Goal: Task Accomplishment & Management: Use online tool/utility

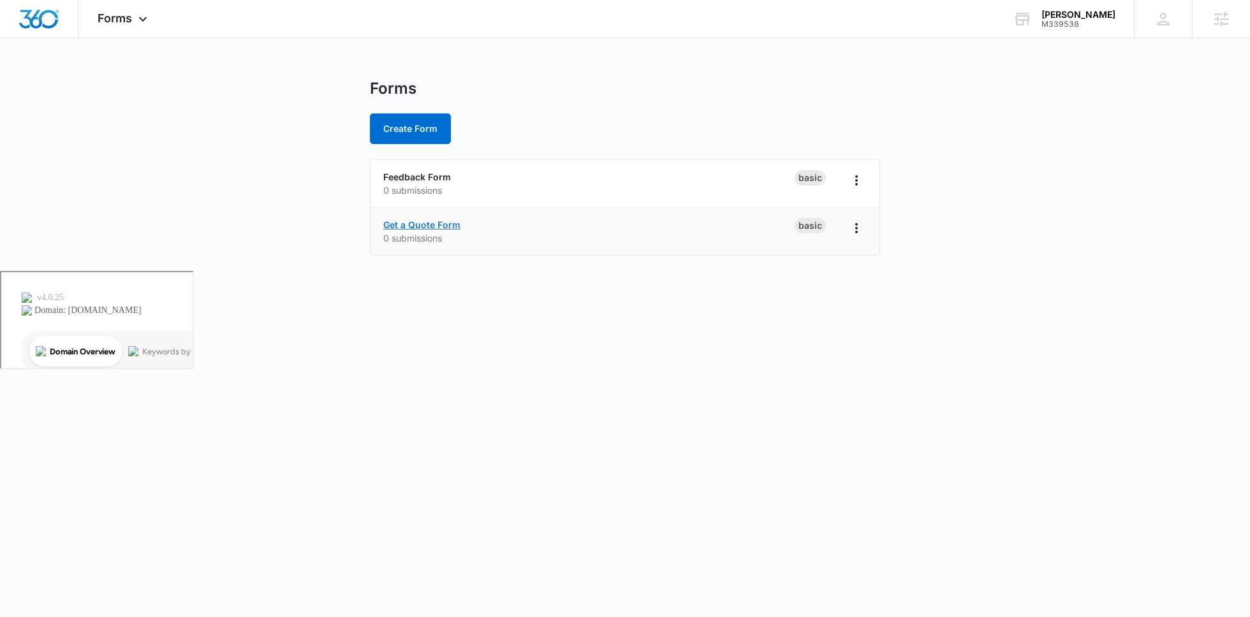
click at [431, 224] on link "Get a Quote Form" at bounding box center [421, 224] width 77 height 11
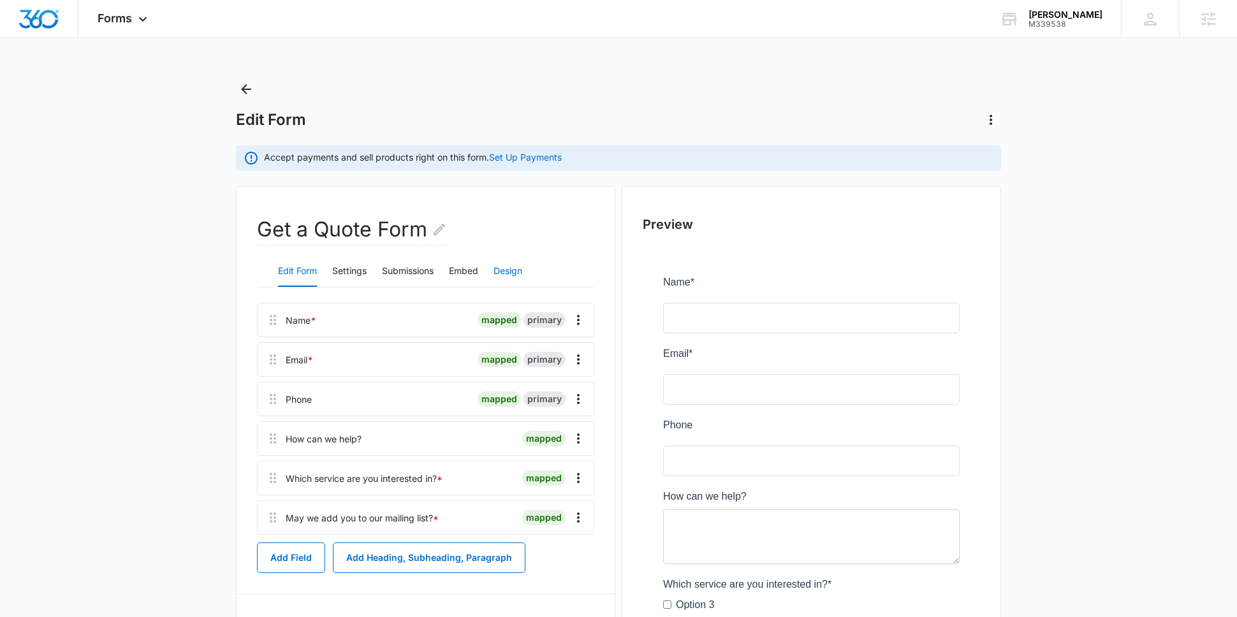
click at [517, 270] on button "Design" at bounding box center [508, 271] width 29 height 31
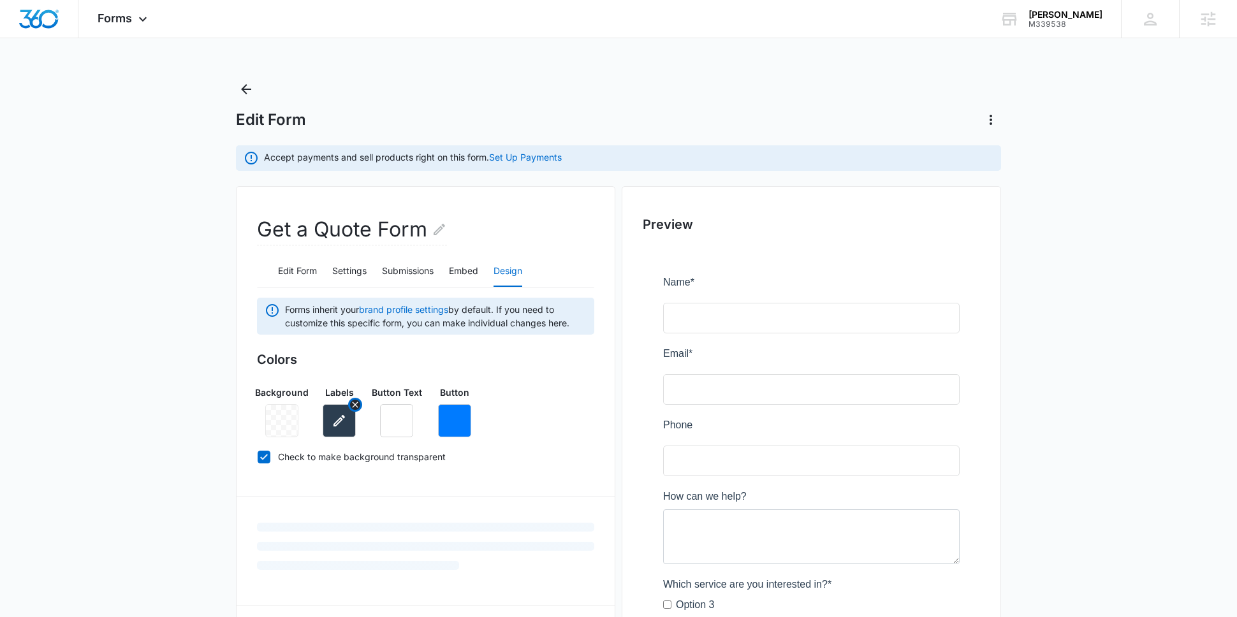
click at [353, 425] on button "button" at bounding box center [339, 420] width 33 height 33
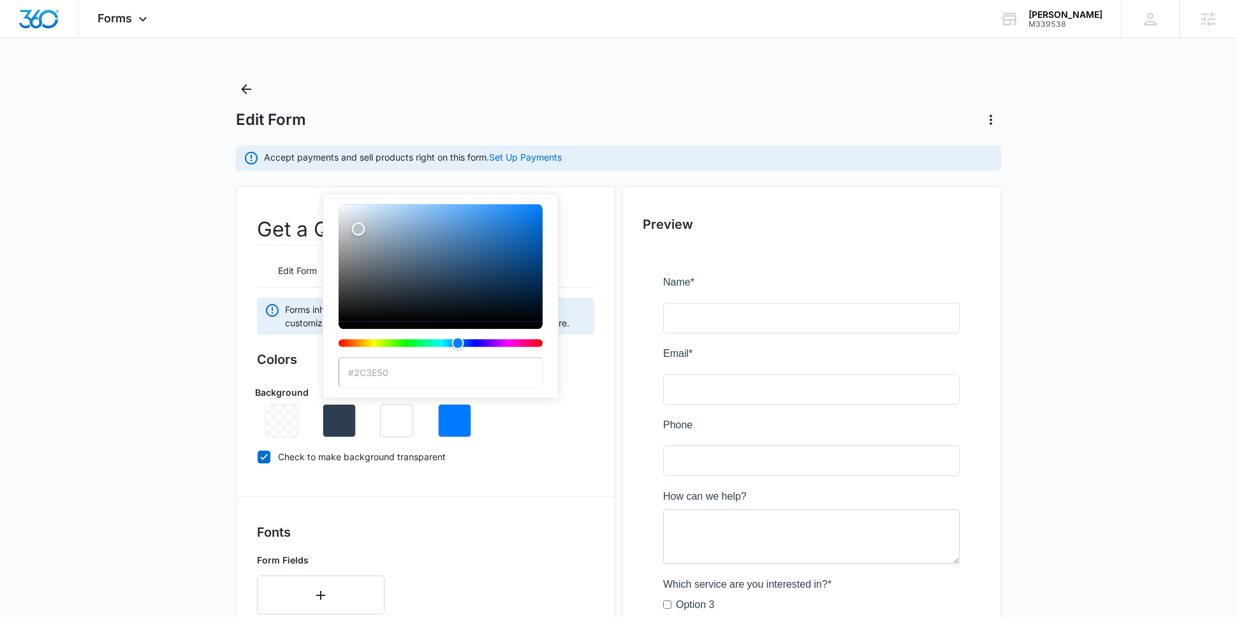
type input "#ffffff"
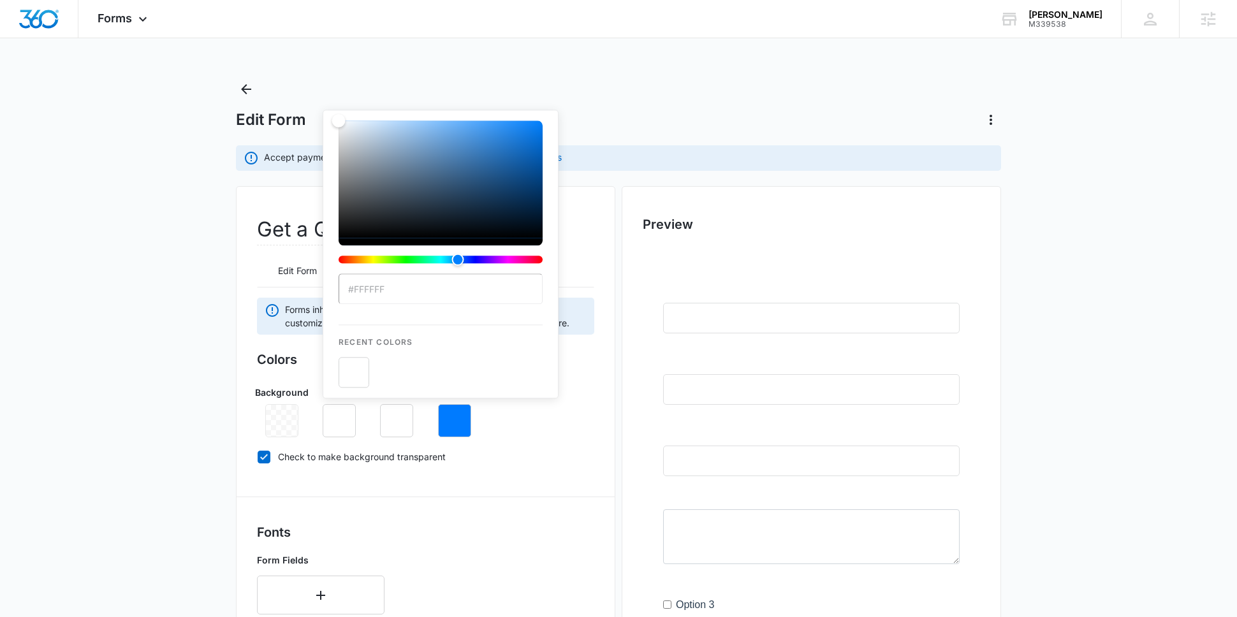
drag, startPoint x: 430, startPoint y: 270, endPoint x: 298, endPoint y: 172, distance: 165.1
click at [298, 172] on div "Edit Form Accept payments and sell products right on this form. Set Up Payments…" at bounding box center [618, 577] width 765 height 996
click at [219, 395] on main "Edit Form Accept payments and sell products right on this form. Set Up Payments…" at bounding box center [618, 577] width 1237 height 996
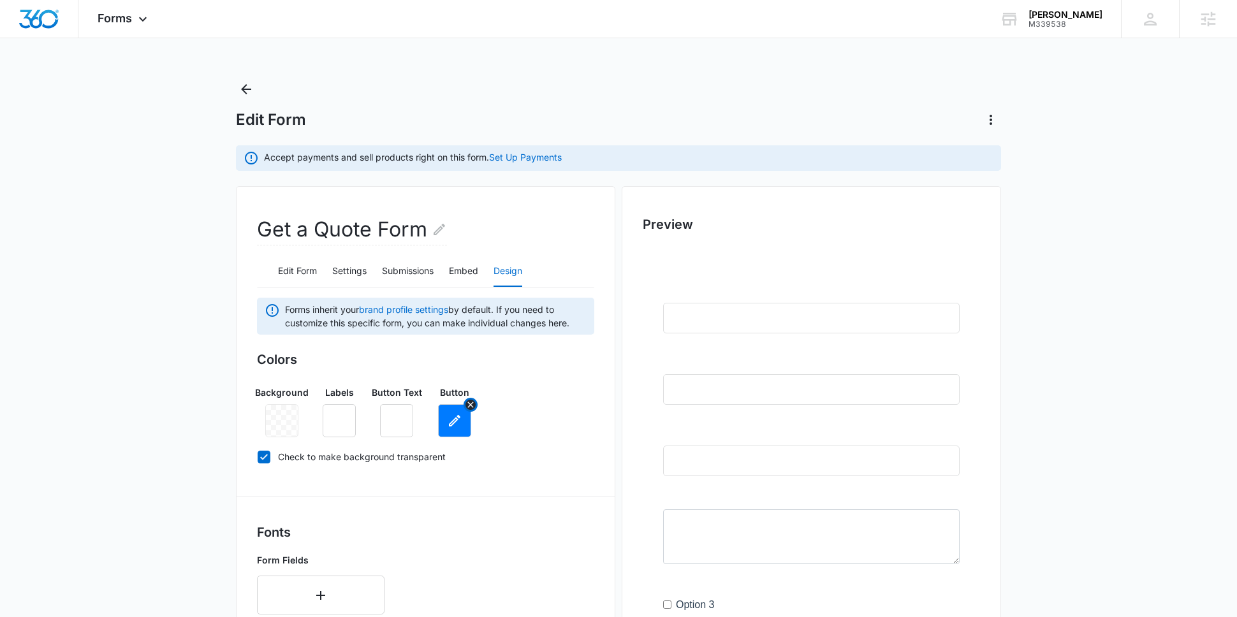
click at [456, 424] on icon "button" at bounding box center [454, 420] width 15 height 15
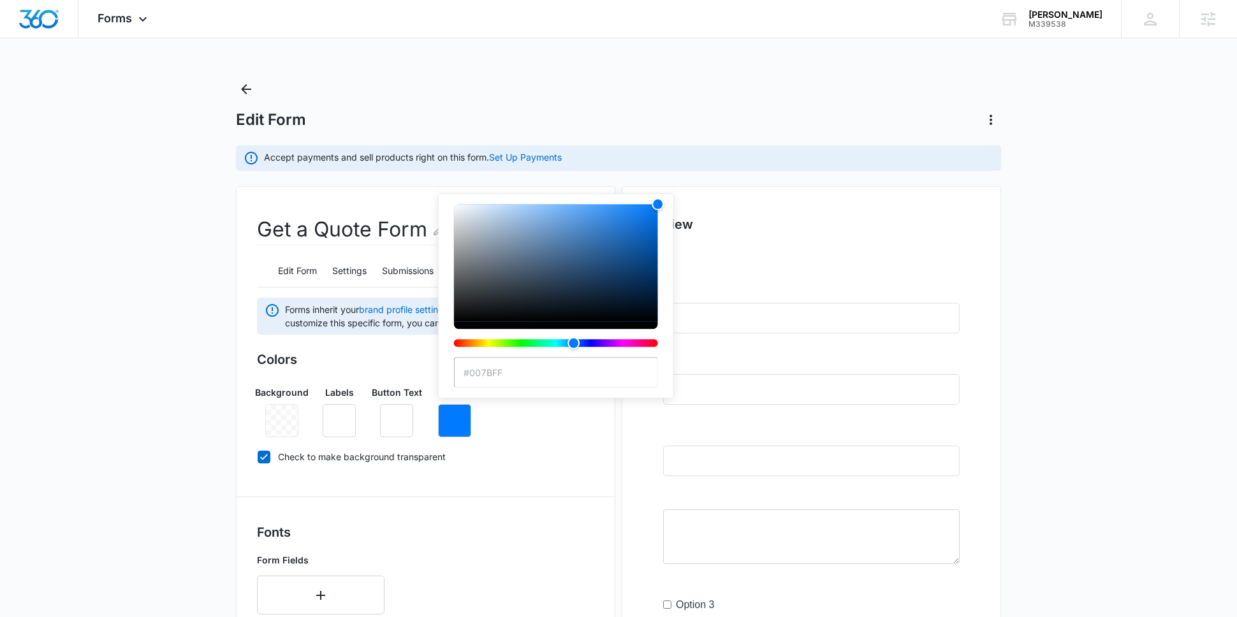
paste input "4a6a80"
type input "#4a6a80"
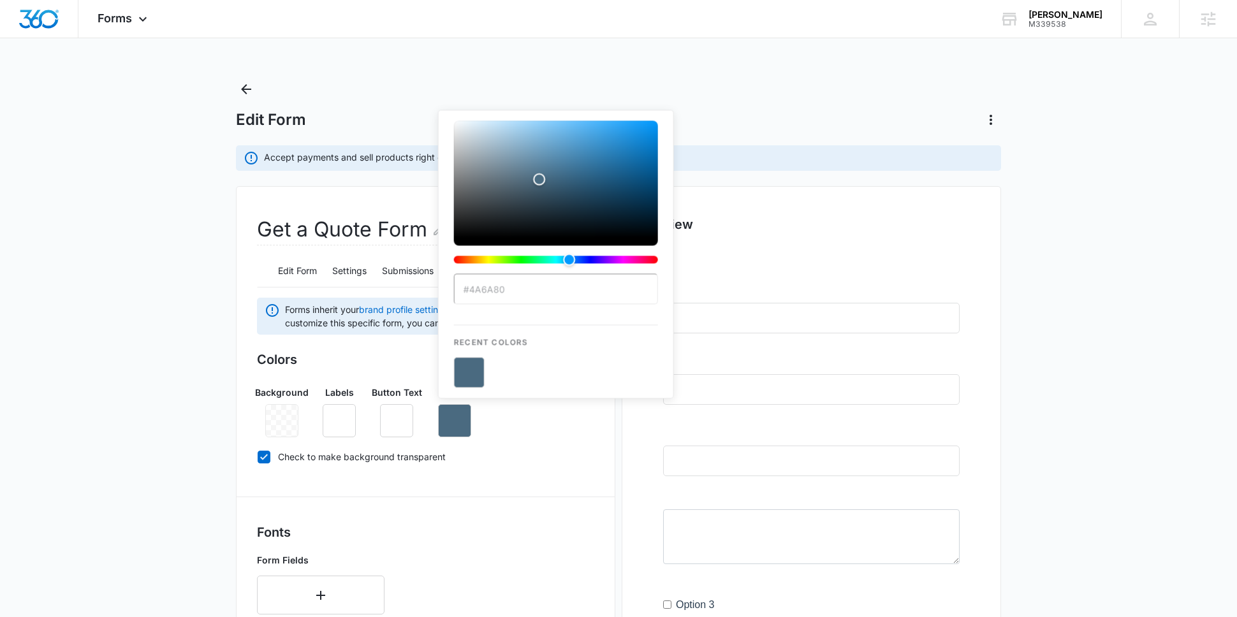
click at [540, 431] on div "Background Labels Button Text Button #4a6a80 Recent Colors" at bounding box center [425, 407] width 337 height 62
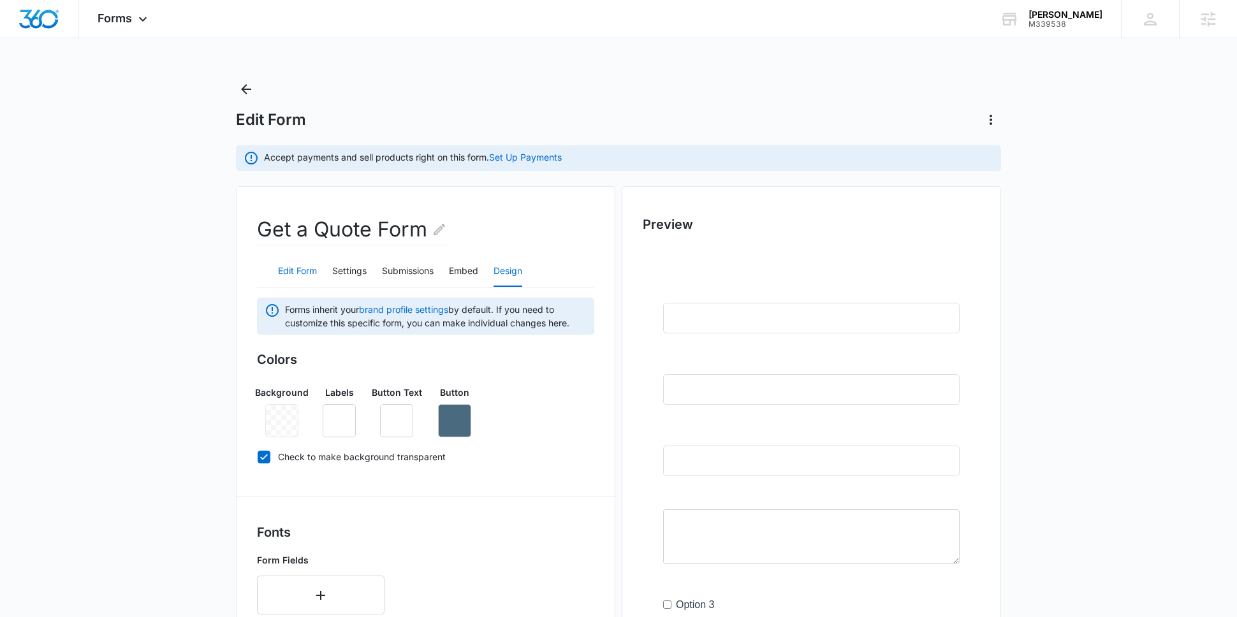
click at [317, 267] on button "Edit Form" at bounding box center [297, 271] width 39 height 31
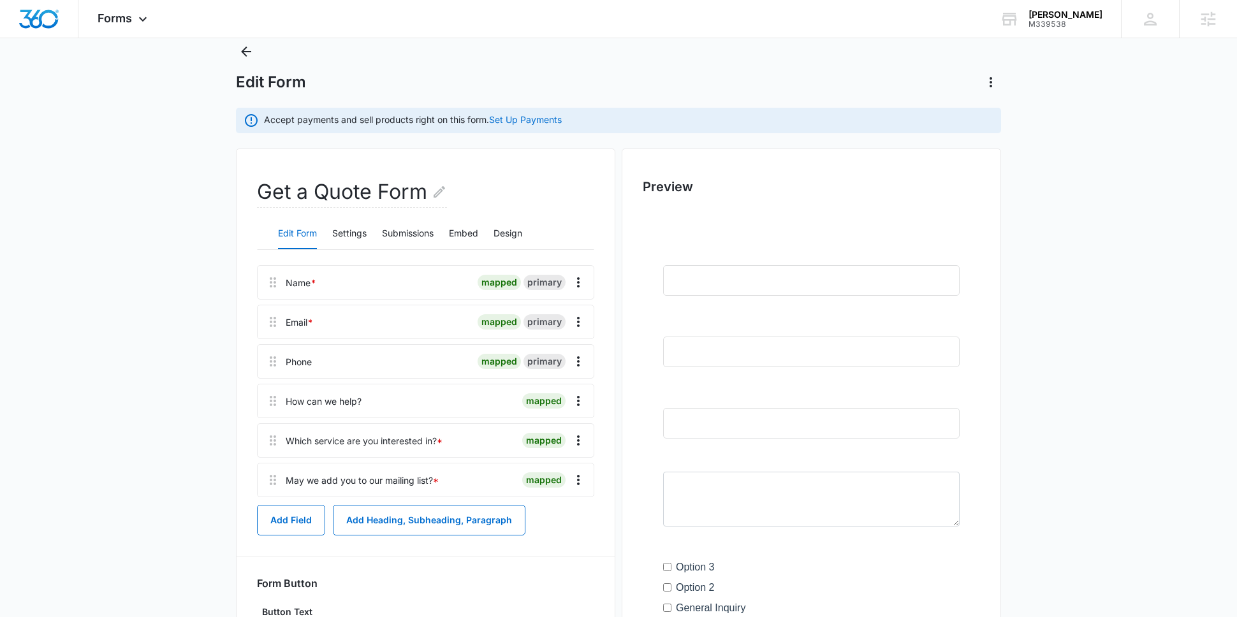
scroll to position [57, 0]
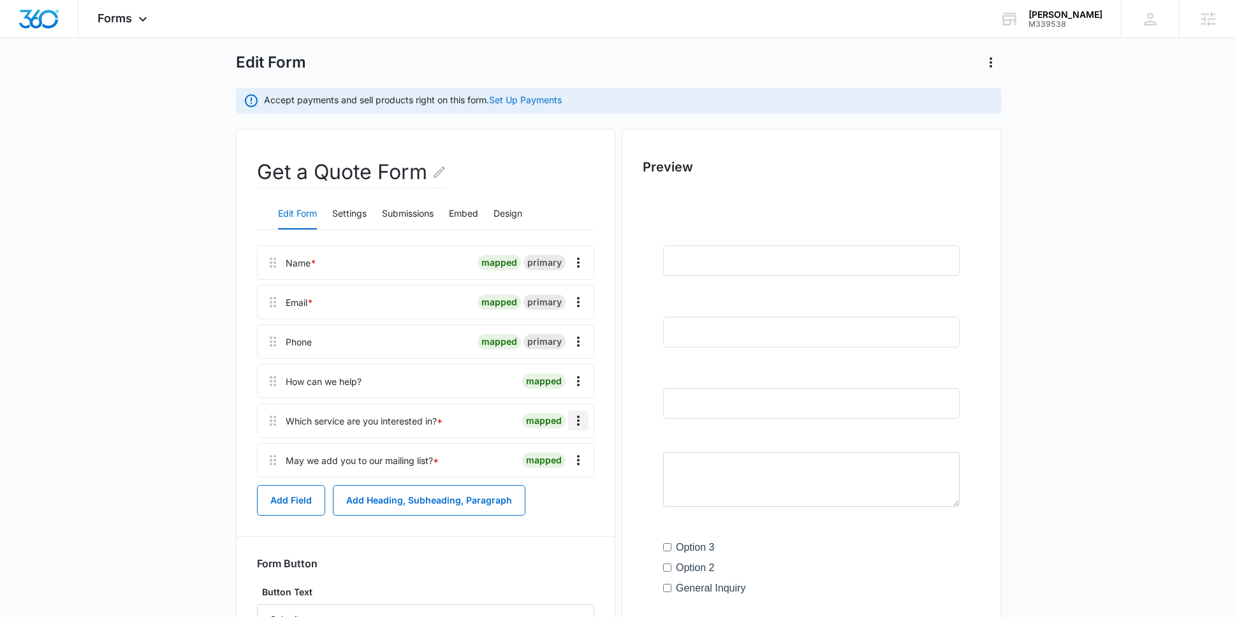
click at [581, 423] on icon "Overflow Menu" at bounding box center [578, 420] width 15 height 15
click at [557, 481] on button "Delete" at bounding box center [552, 475] width 73 height 19
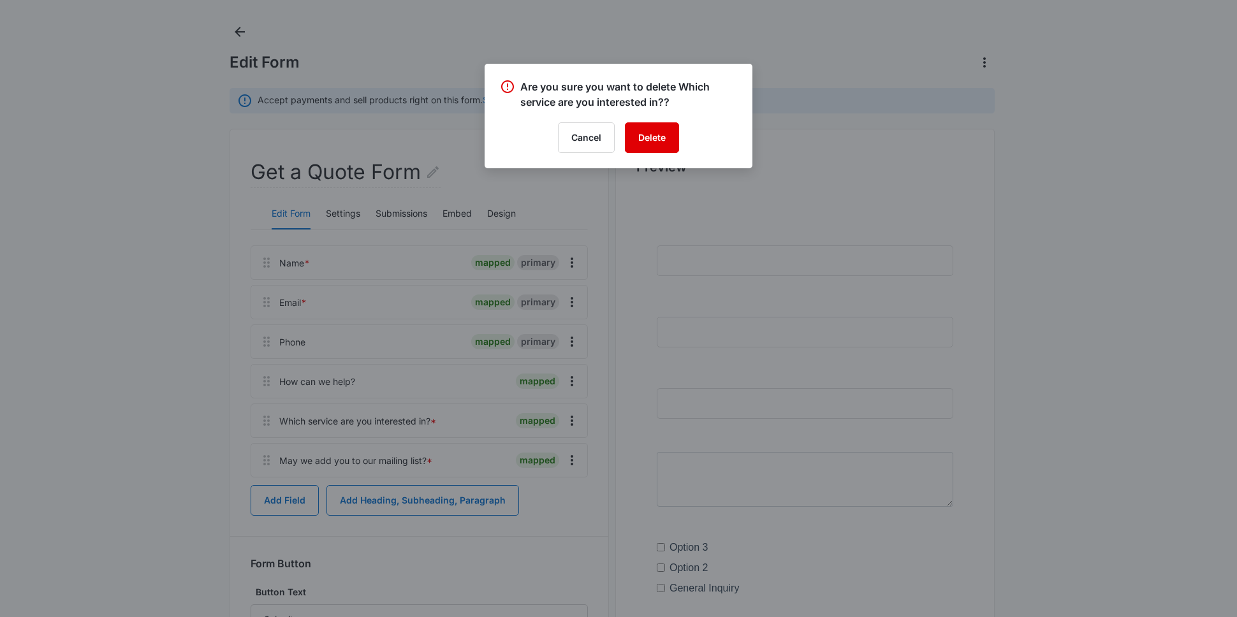
click at [652, 131] on button "Delete" at bounding box center [652, 137] width 54 height 31
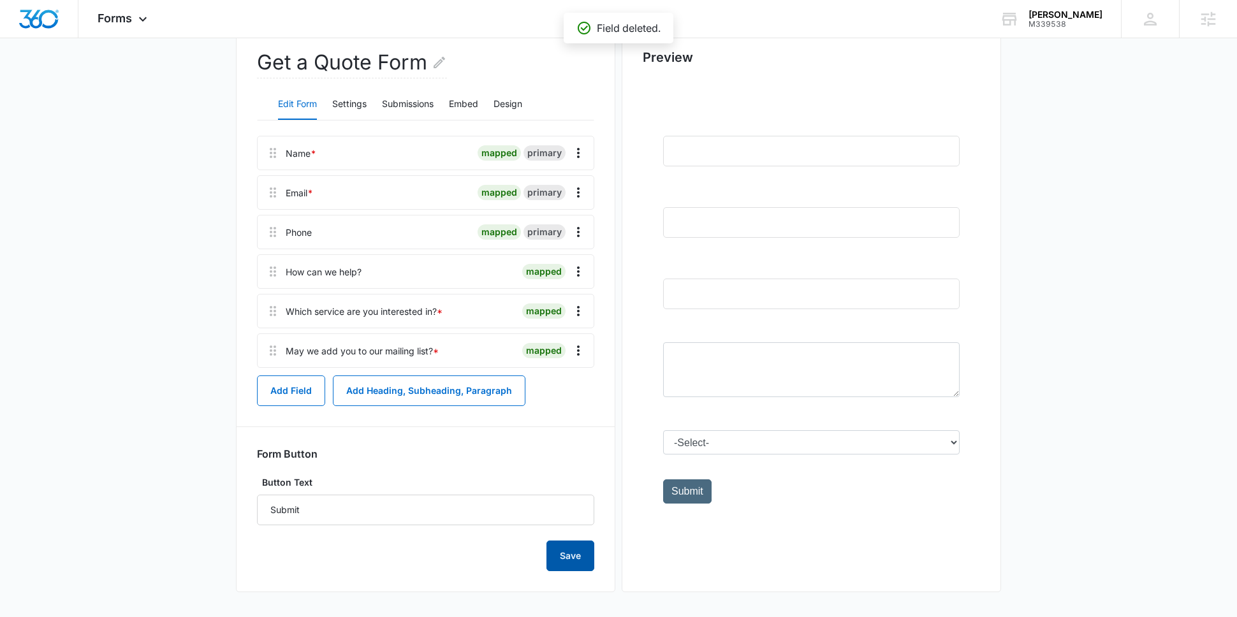
scroll to position [139, 0]
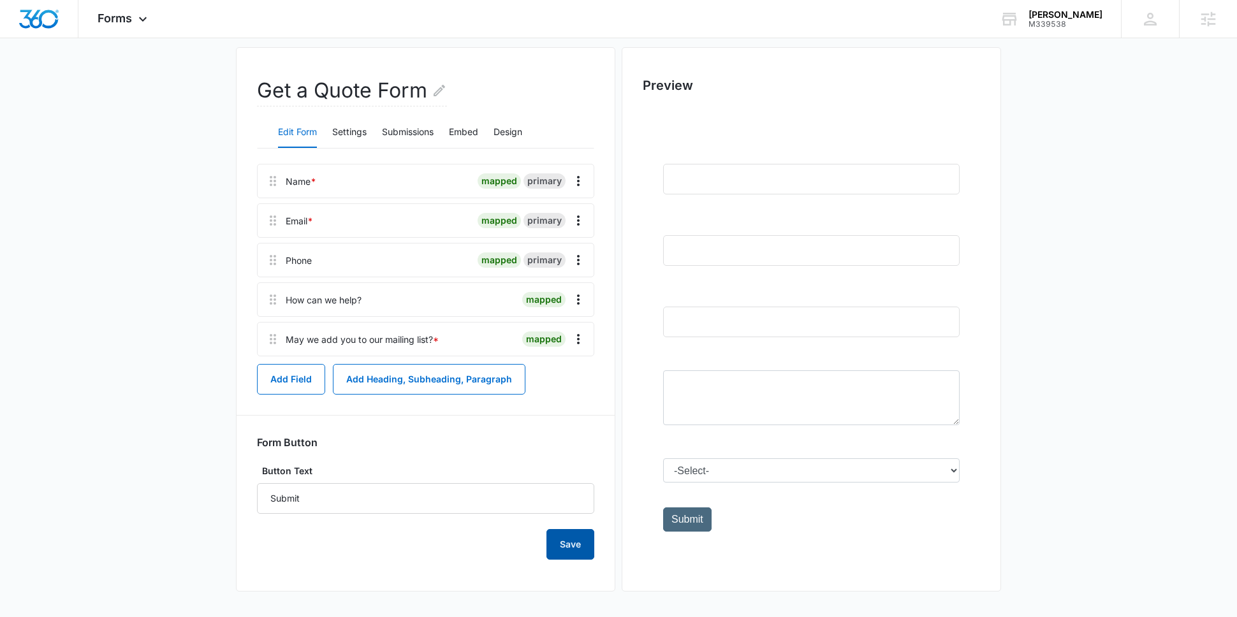
click at [566, 542] on button "Save" at bounding box center [571, 544] width 48 height 31
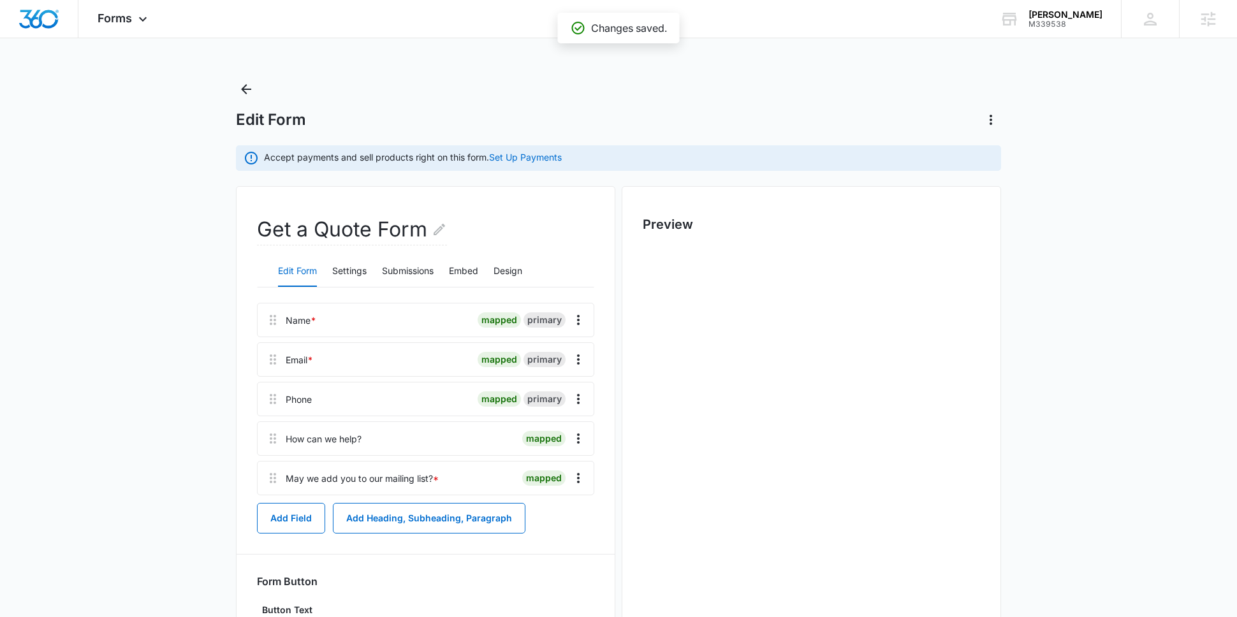
scroll to position [0, 0]
click at [112, 32] on div "Forms Apps Websites Forms CRM Email Social POS Content Ads Intelligence Files B…" at bounding box center [123, 19] width 91 height 38
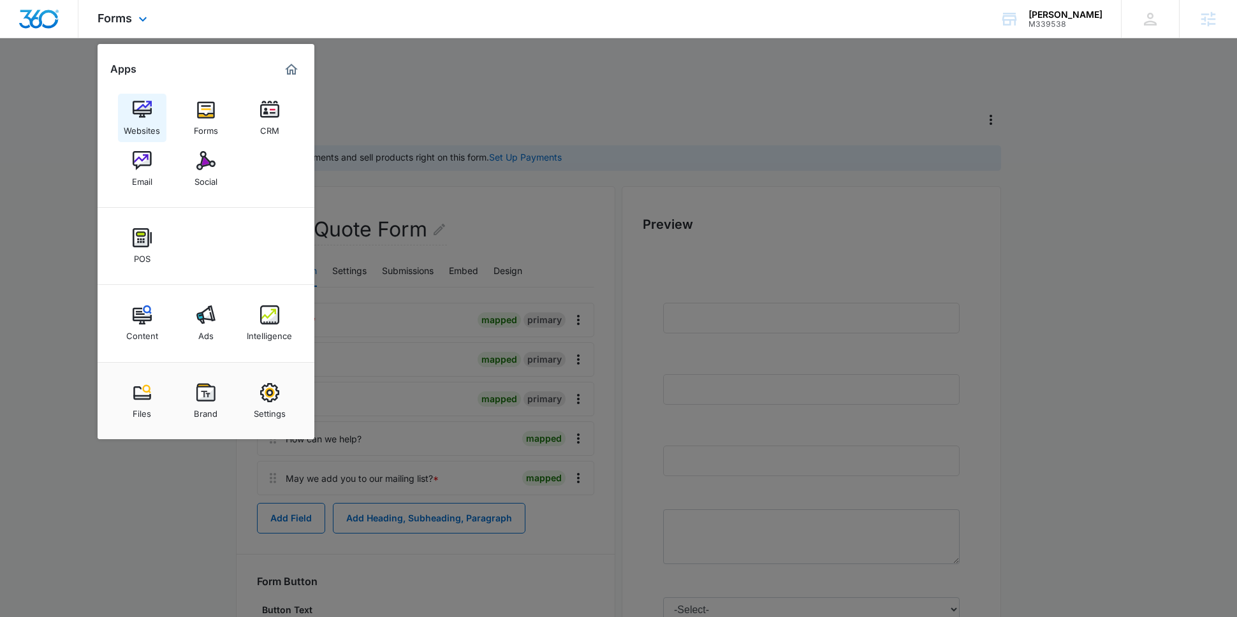
click at [159, 123] on div "Websites" at bounding box center [142, 127] width 36 height 17
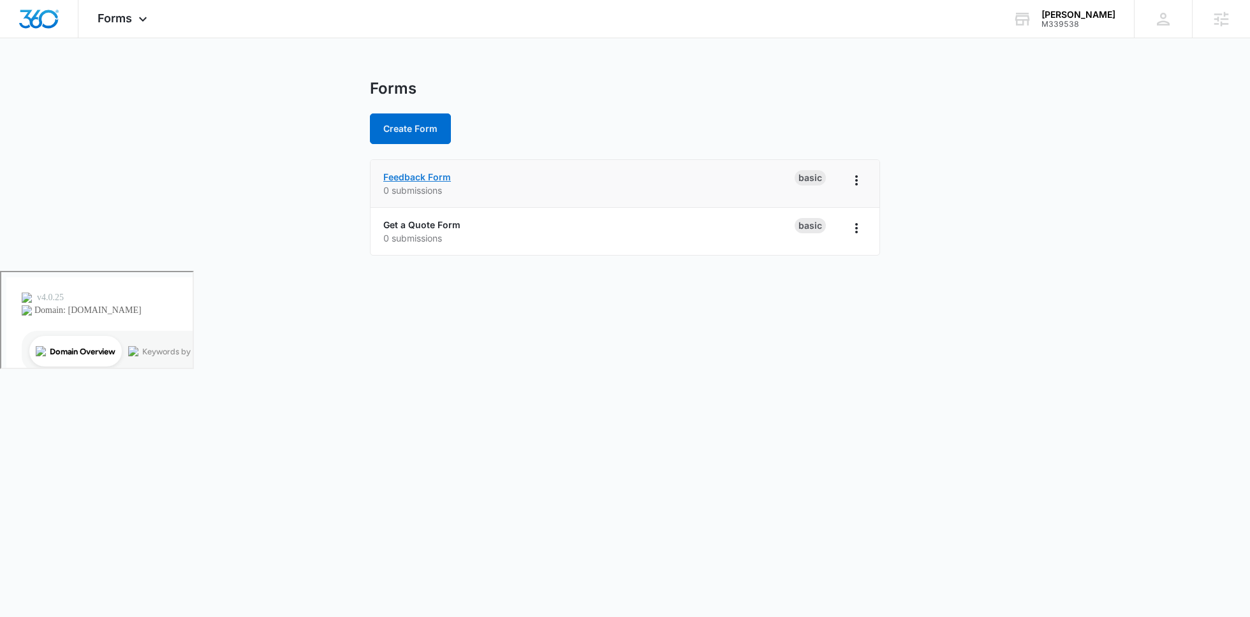
click at [443, 177] on link "Feedback Form" at bounding box center [417, 177] width 68 height 11
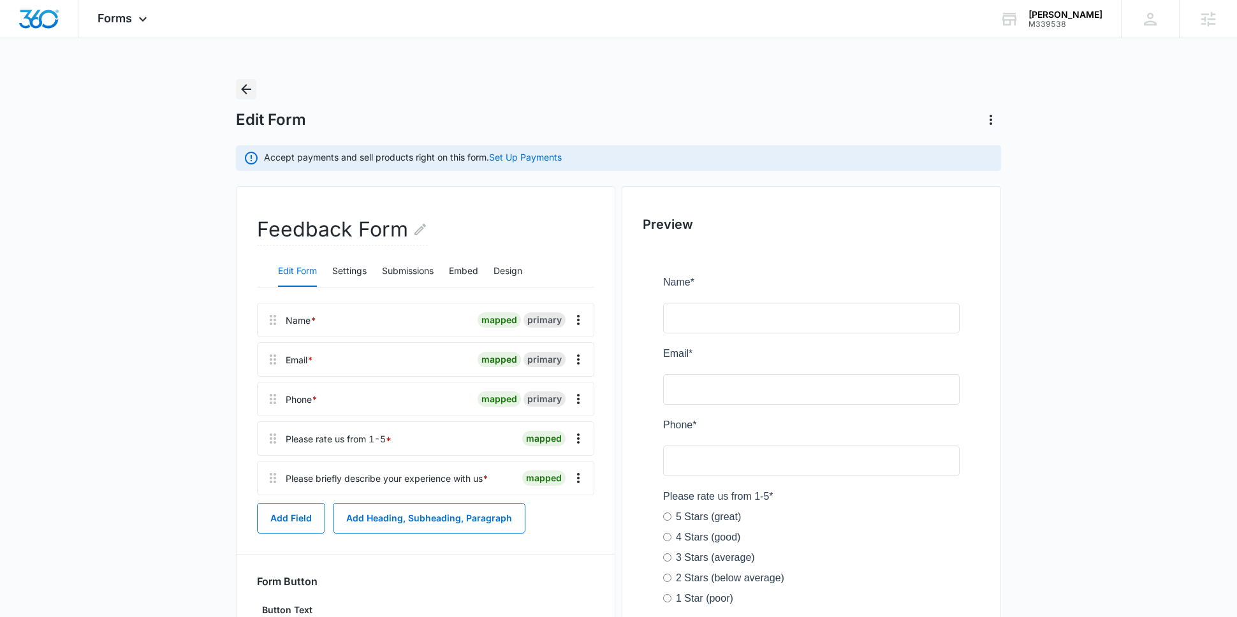
click at [251, 86] on icon "Back" at bounding box center [246, 89] width 15 height 15
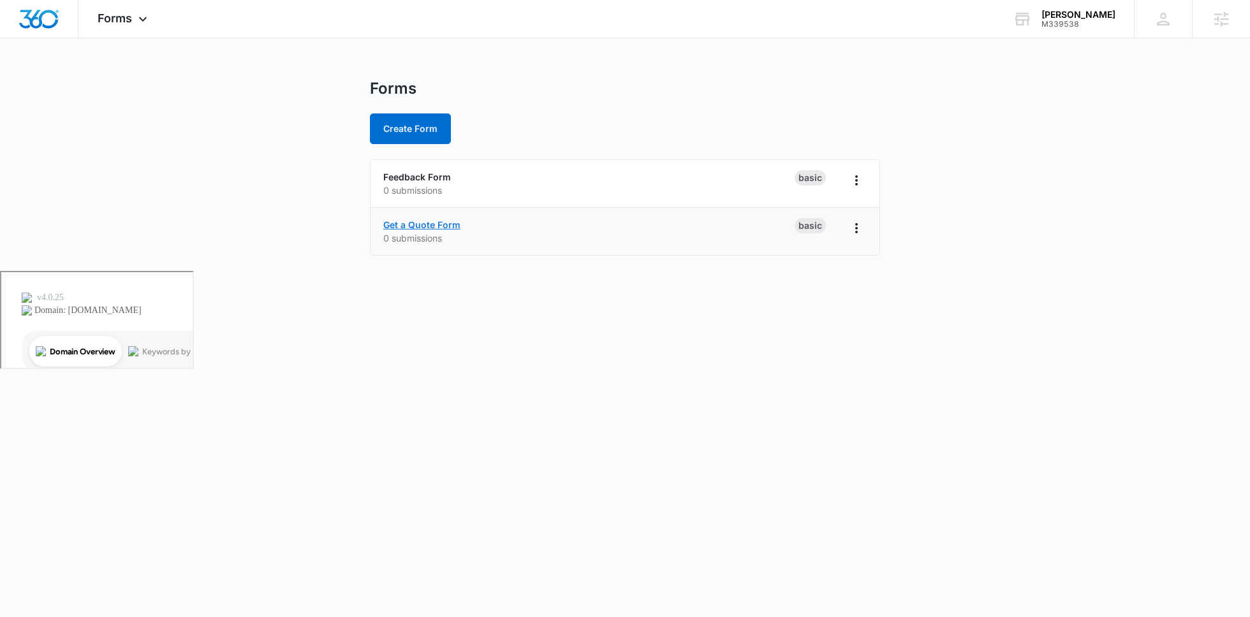
click at [446, 224] on link "Get a Quote Form" at bounding box center [421, 224] width 77 height 11
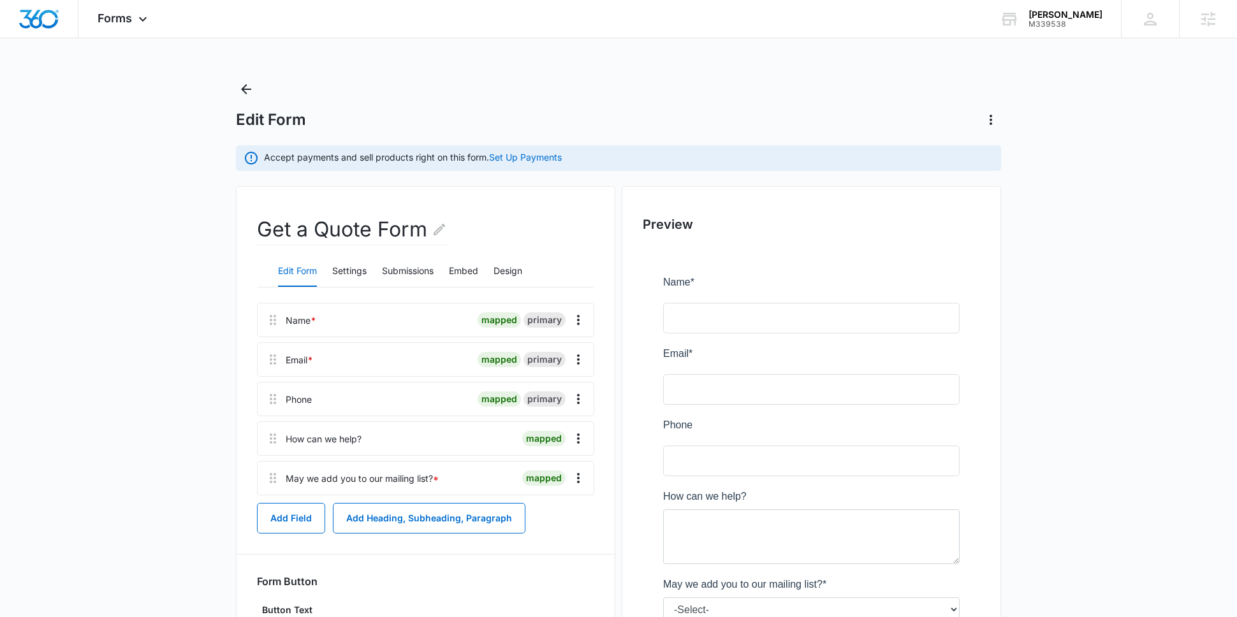
scroll to position [139, 0]
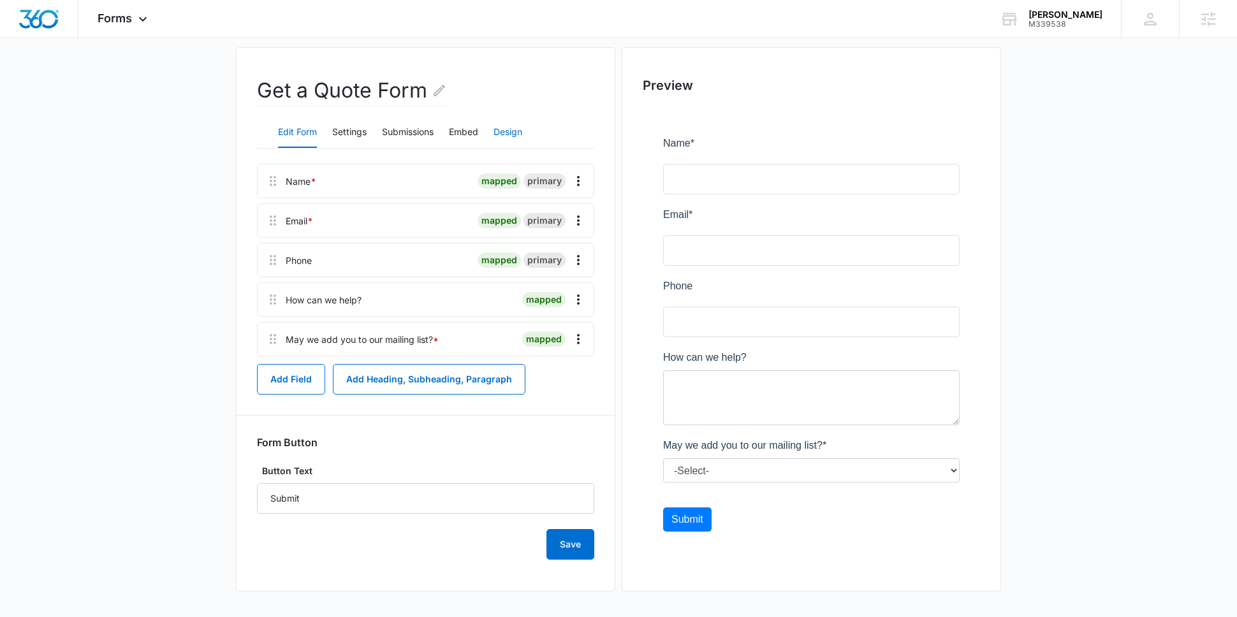
click at [502, 138] on button "Design" at bounding box center [508, 132] width 29 height 31
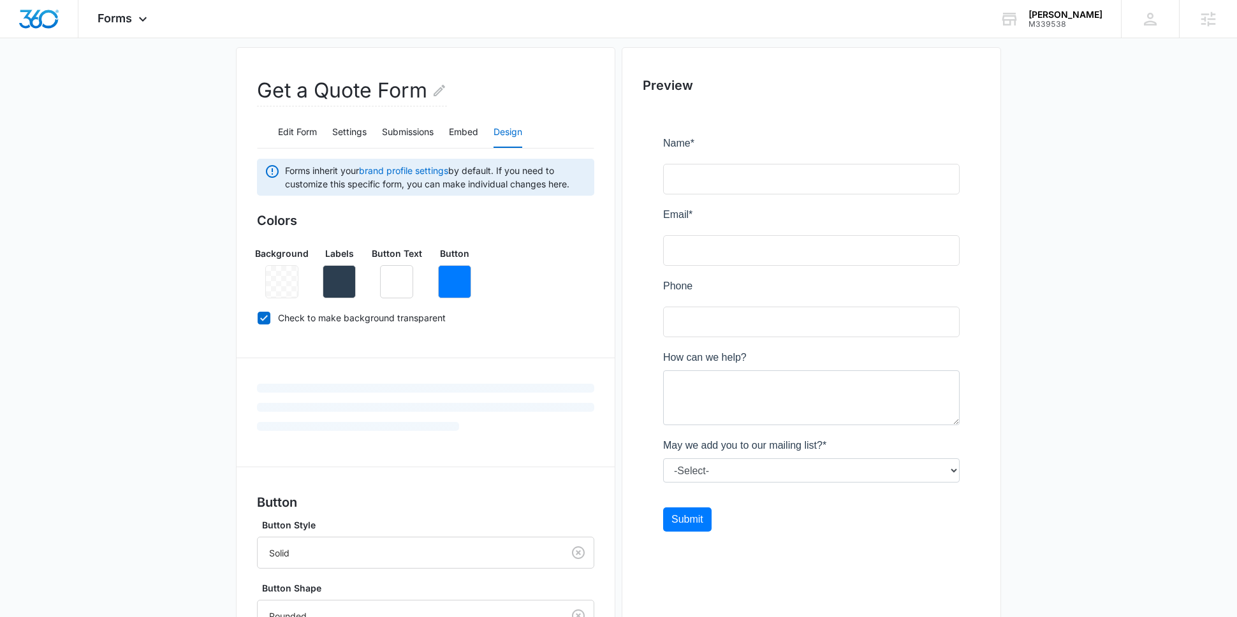
click at [358, 290] on div "Background Labels Button Text Button" at bounding box center [425, 268] width 337 height 62
click at [337, 288] on icon "button" at bounding box center [339, 281] width 15 height 15
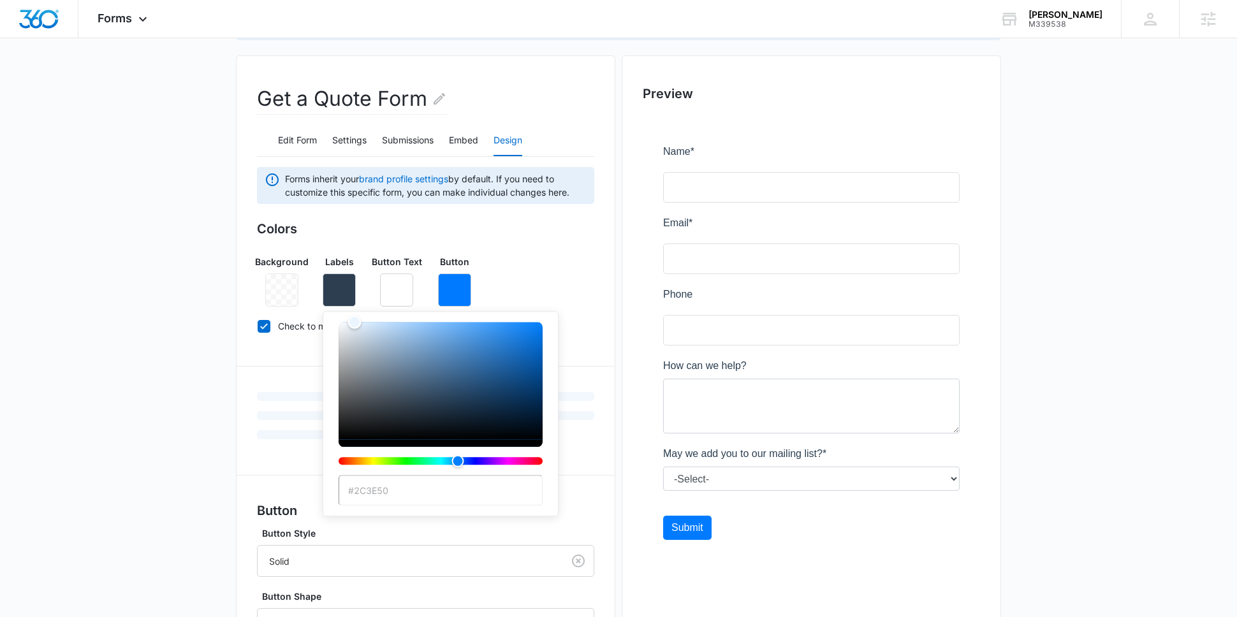
type input "#ffffff"
drag, startPoint x: 376, startPoint y: 337, endPoint x: 195, endPoint y: 200, distance: 228.1
click at [195, 200] on main "Edit Form Accept payments and sell products right on this form. Set Up Payments…" at bounding box center [618, 385] width 1237 height 875
click at [450, 281] on button "button" at bounding box center [454, 290] width 33 height 33
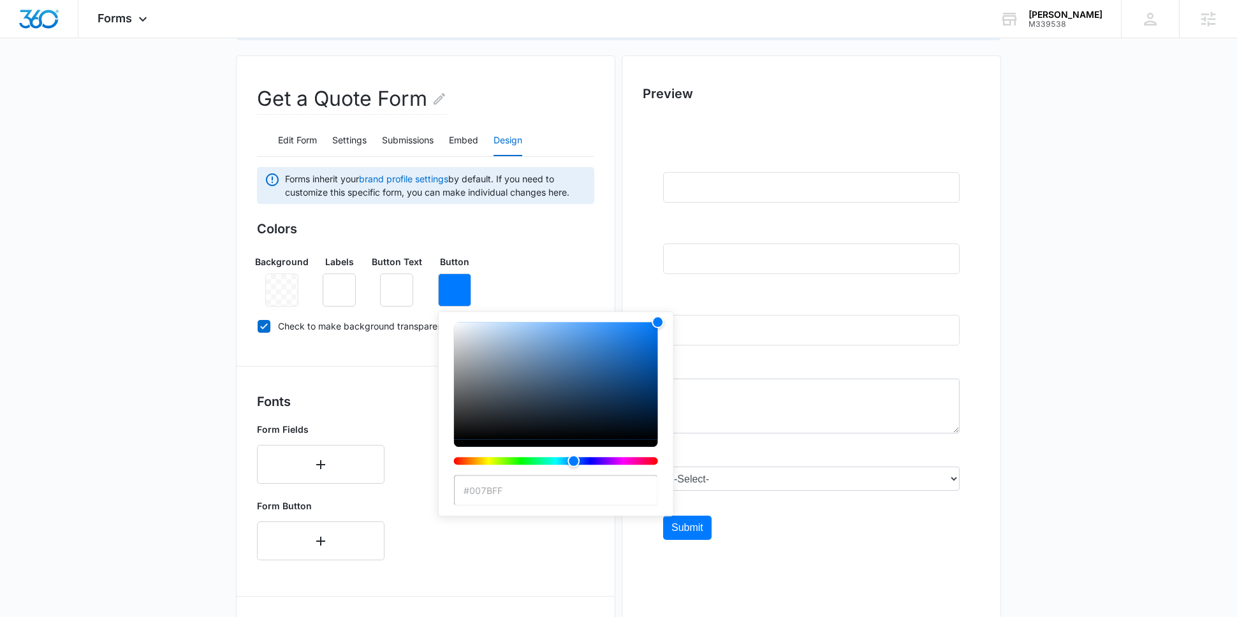
type input "#4a6a80"
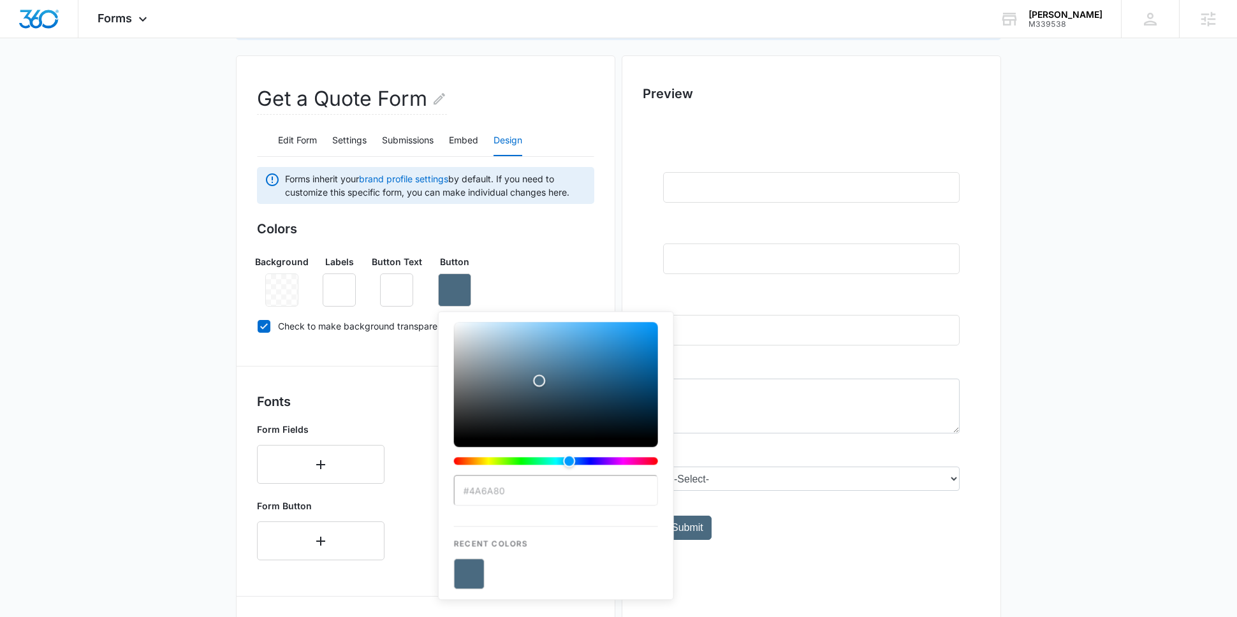
click at [530, 291] on div "Background Labels Button Text Button #4a6a80 Recent Colors" at bounding box center [425, 276] width 337 height 62
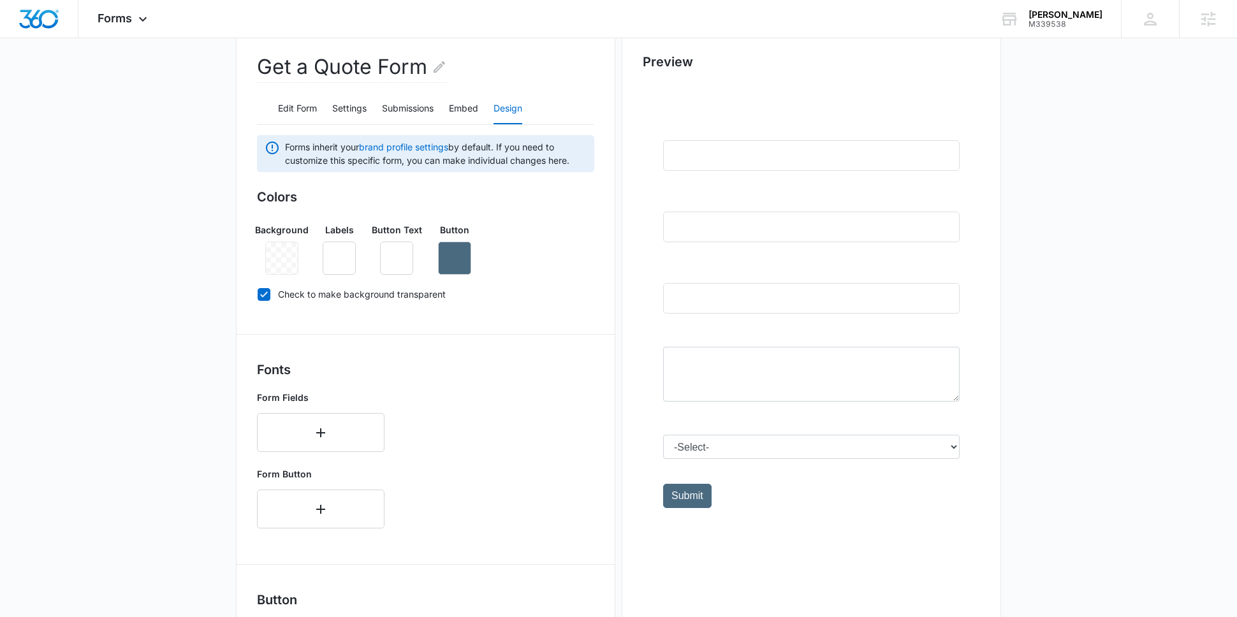
scroll to position [455, 0]
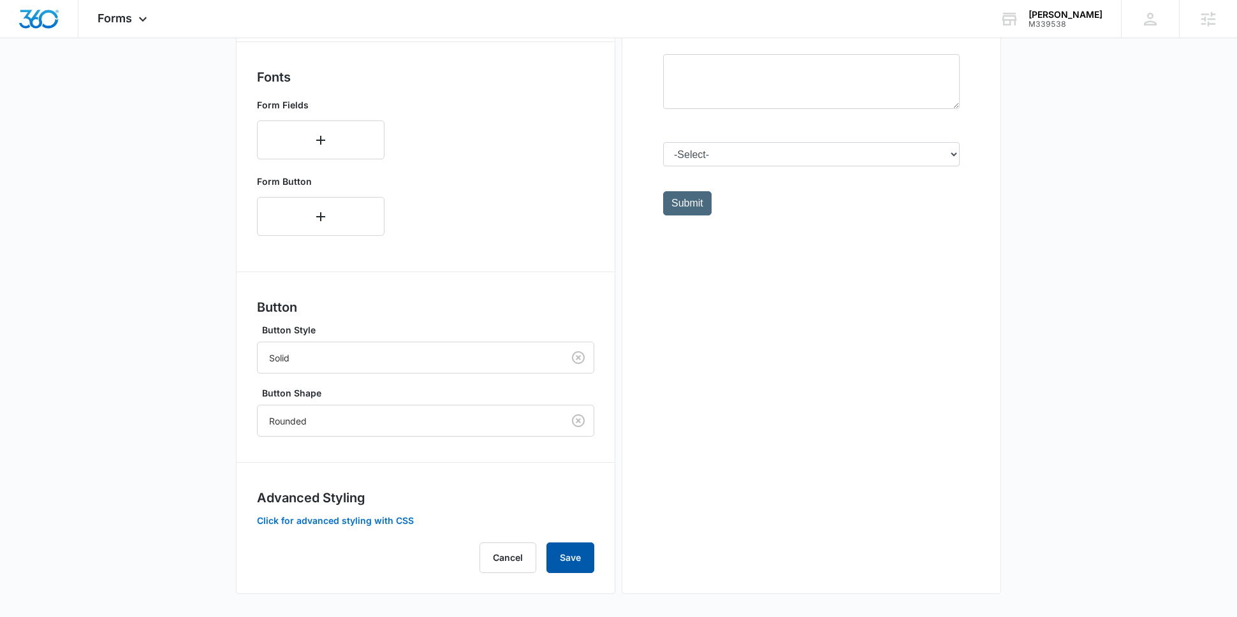
click at [580, 551] on button "Save" at bounding box center [571, 558] width 48 height 31
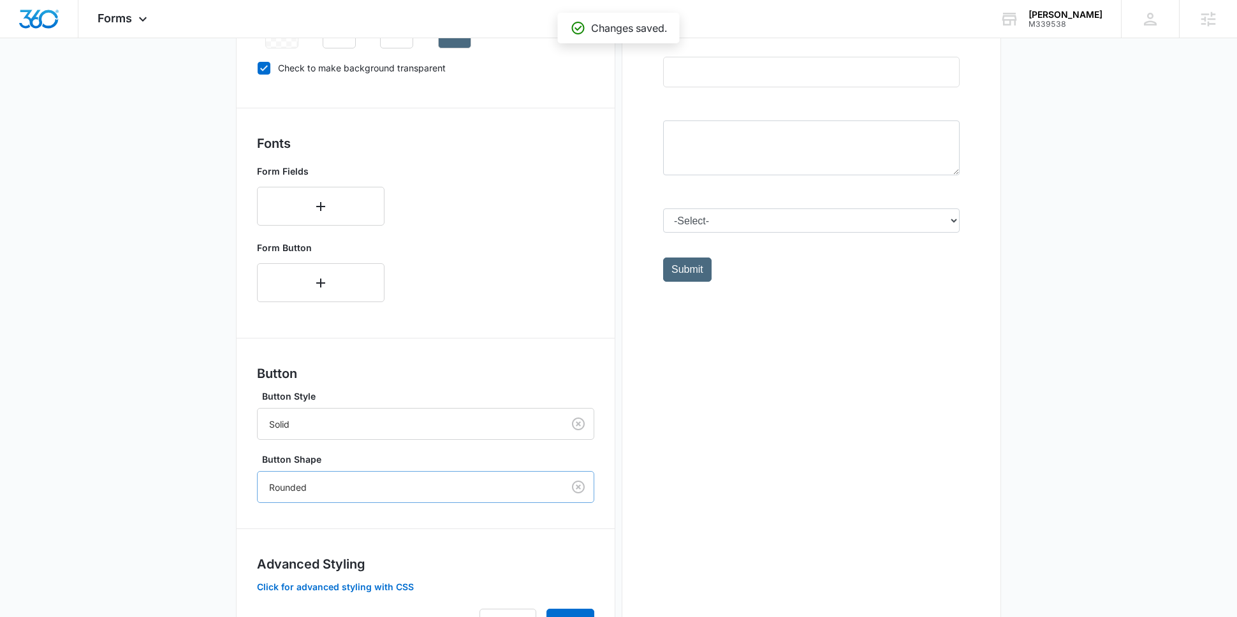
scroll to position [391, 0]
click at [432, 485] on div at bounding box center [407, 486] width 277 height 16
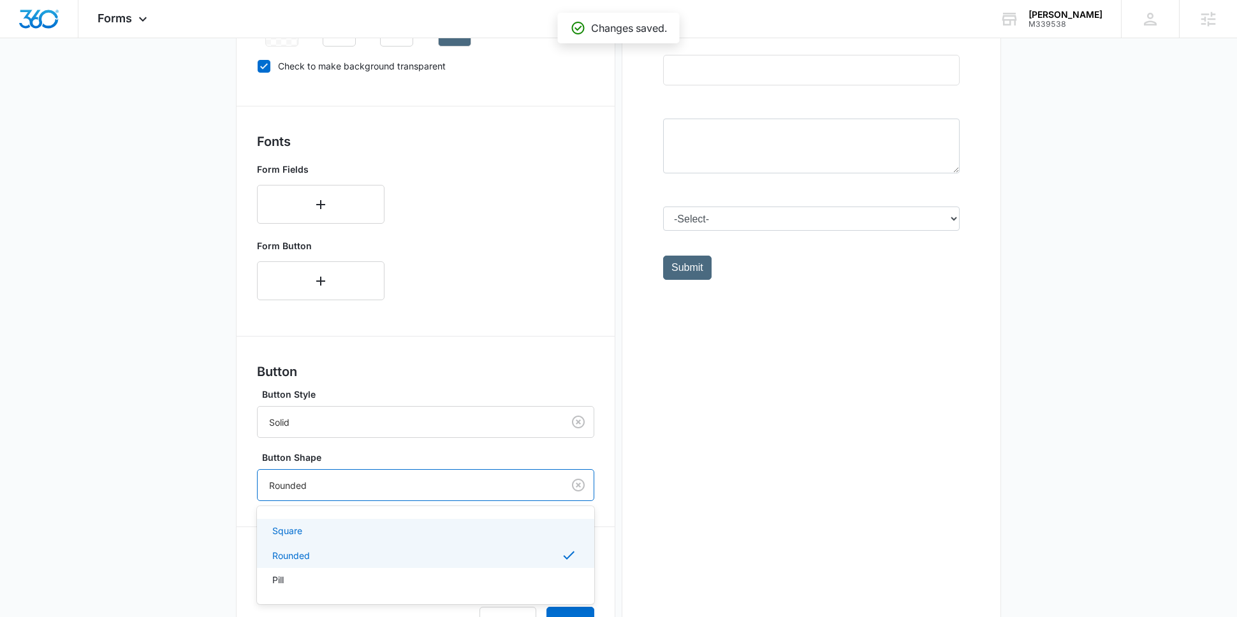
click at [411, 537] on div "Square" at bounding box center [425, 531] width 337 height 24
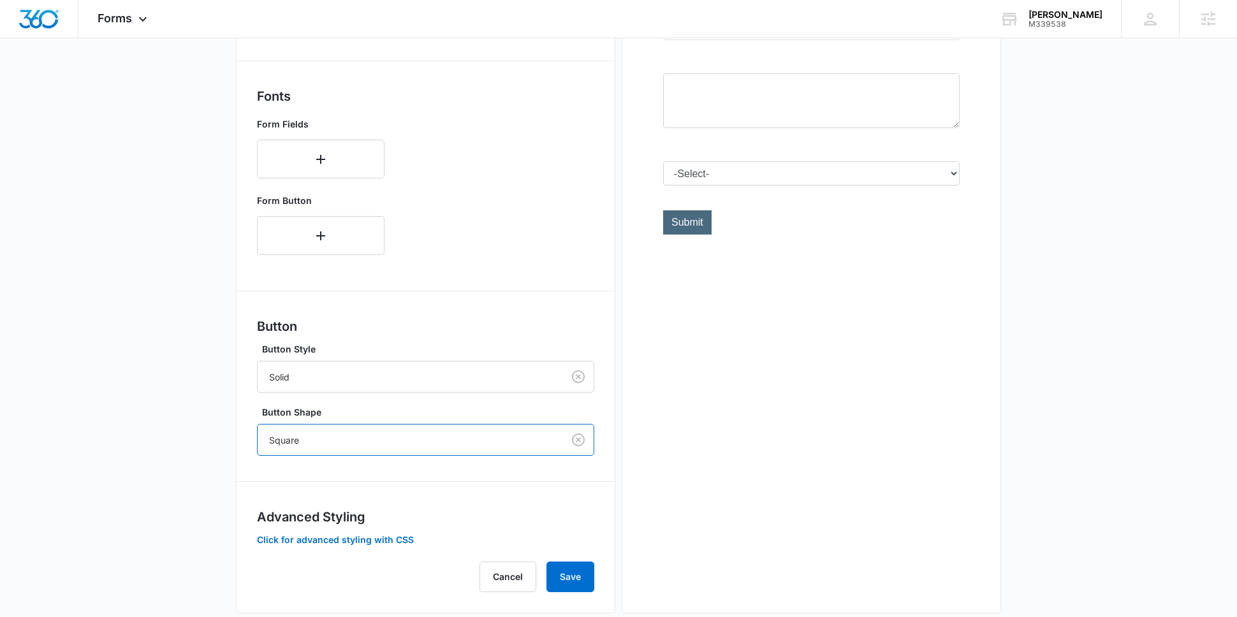
scroll to position [450, 0]
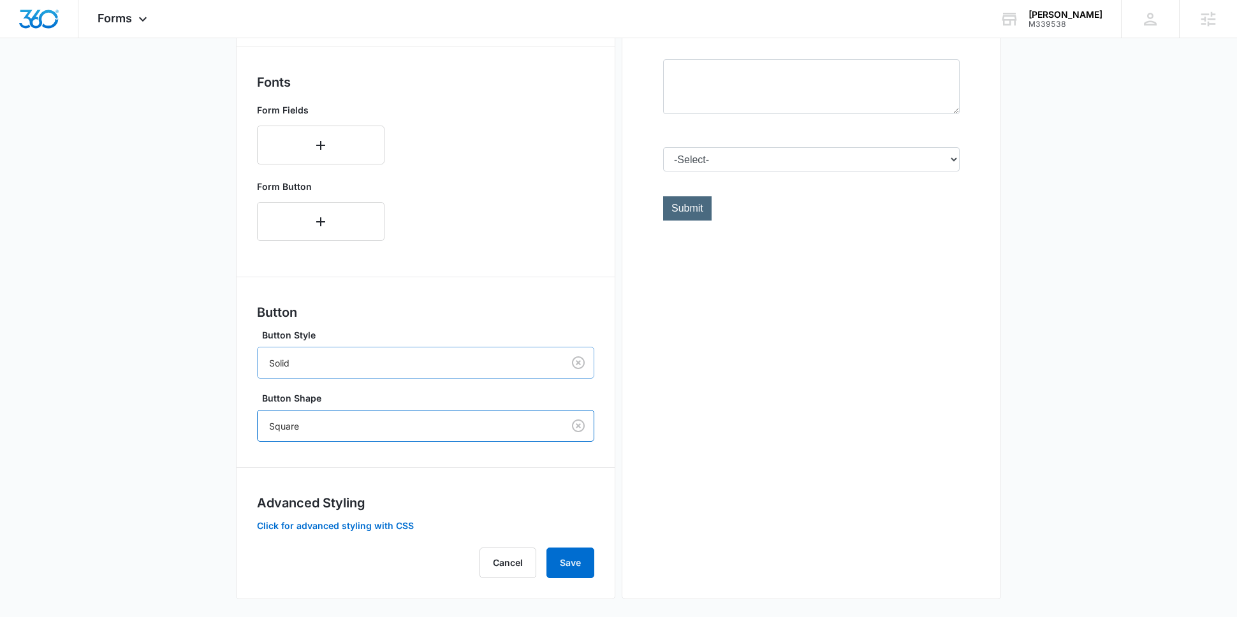
click at [401, 362] on div at bounding box center [407, 363] width 277 height 16
click at [398, 402] on div "Outline" at bounding box center [424, 408] width 304 height 13
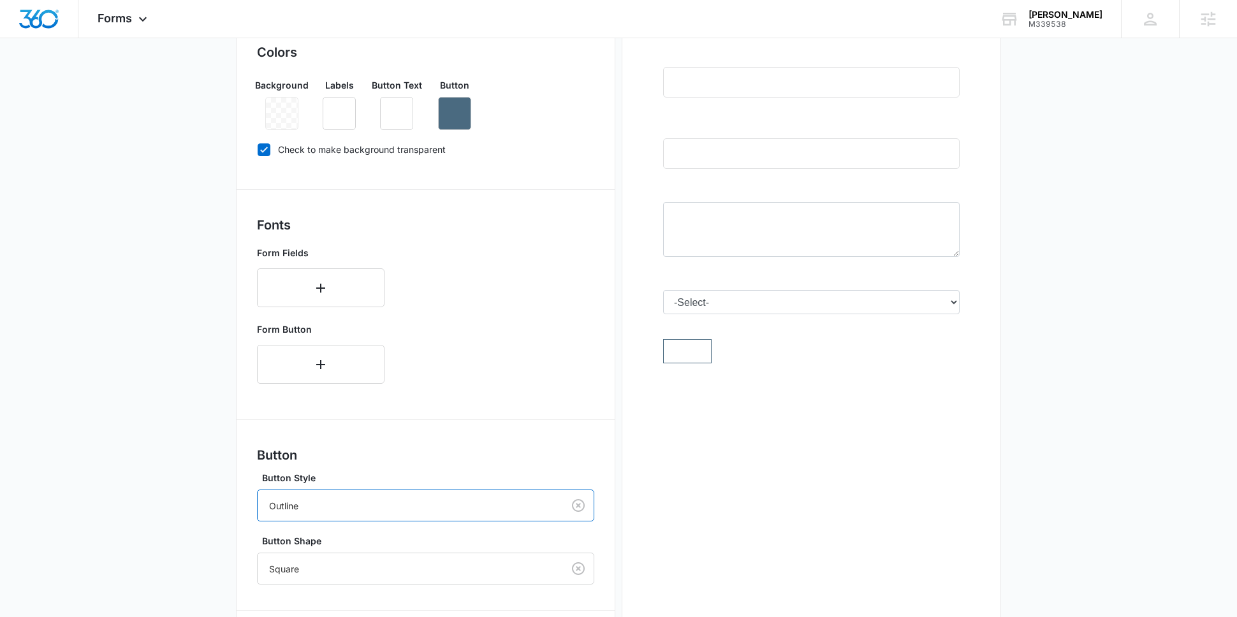
scroll to position [452, 0]
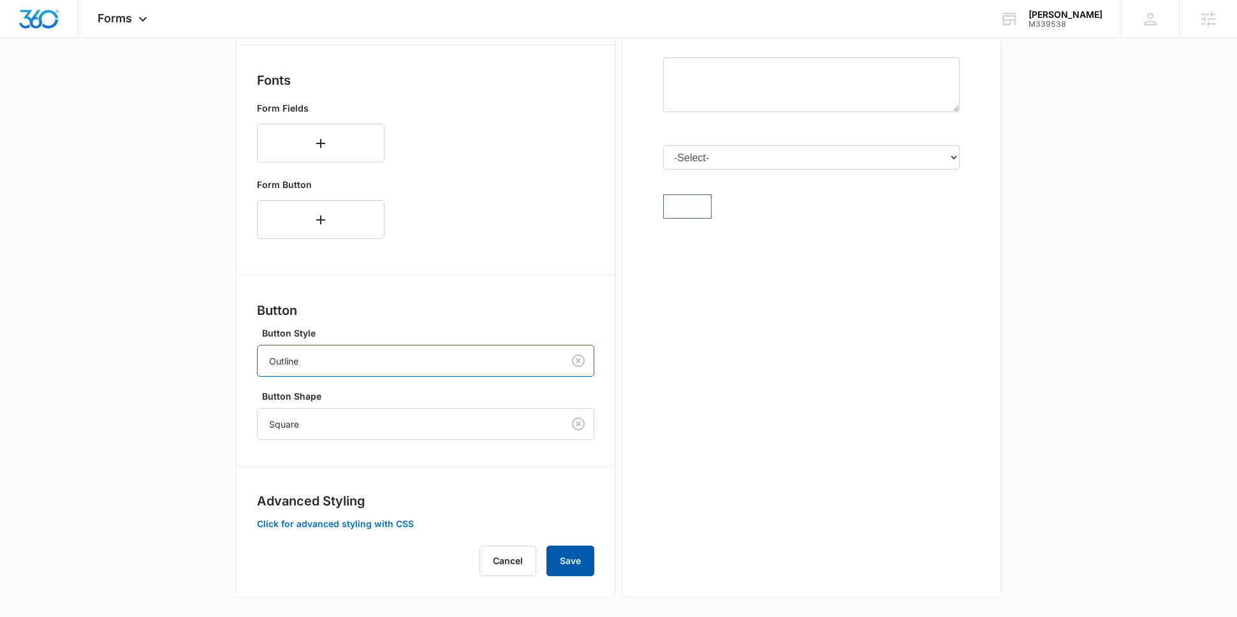
click at [589, 554] on button "Save" at bounding box center [571, 561] width 48 height 31
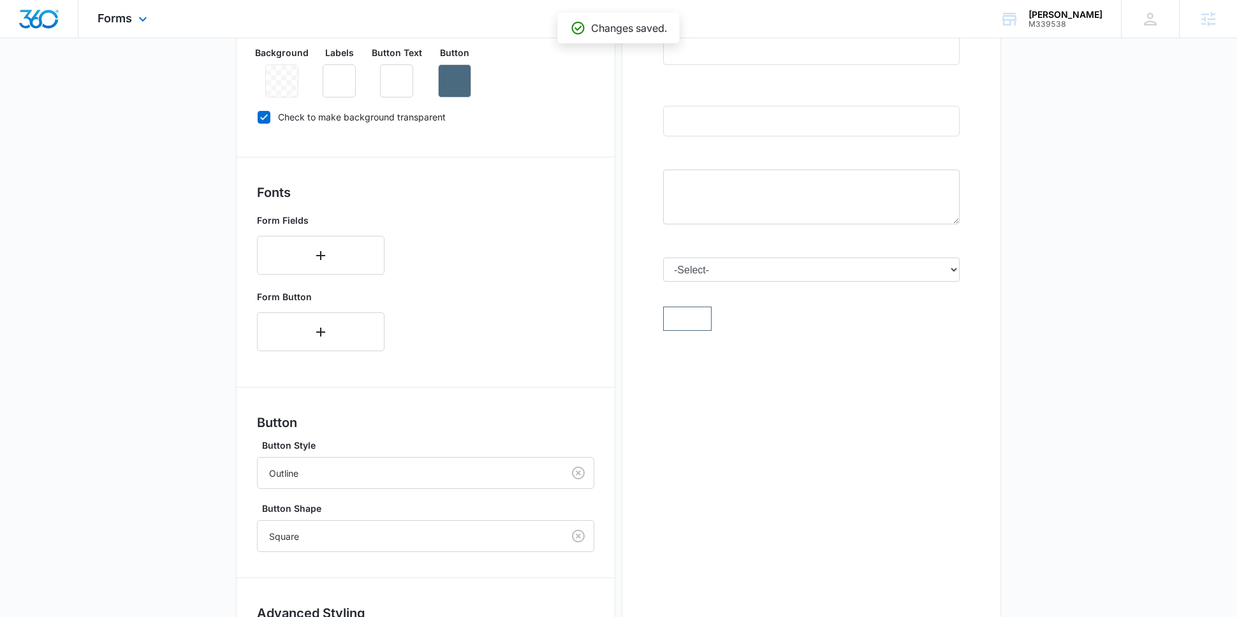
scroll to position [327, 0]
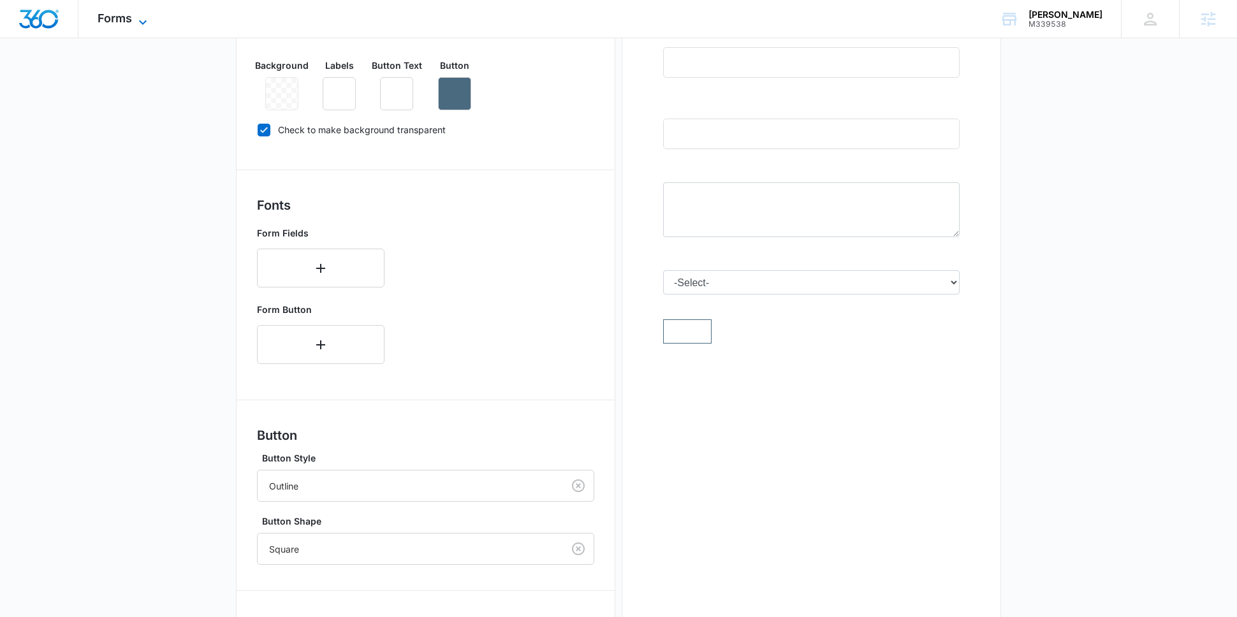
click at [136, 16] on icon at bounding box center [142, 22] width 15 height 15
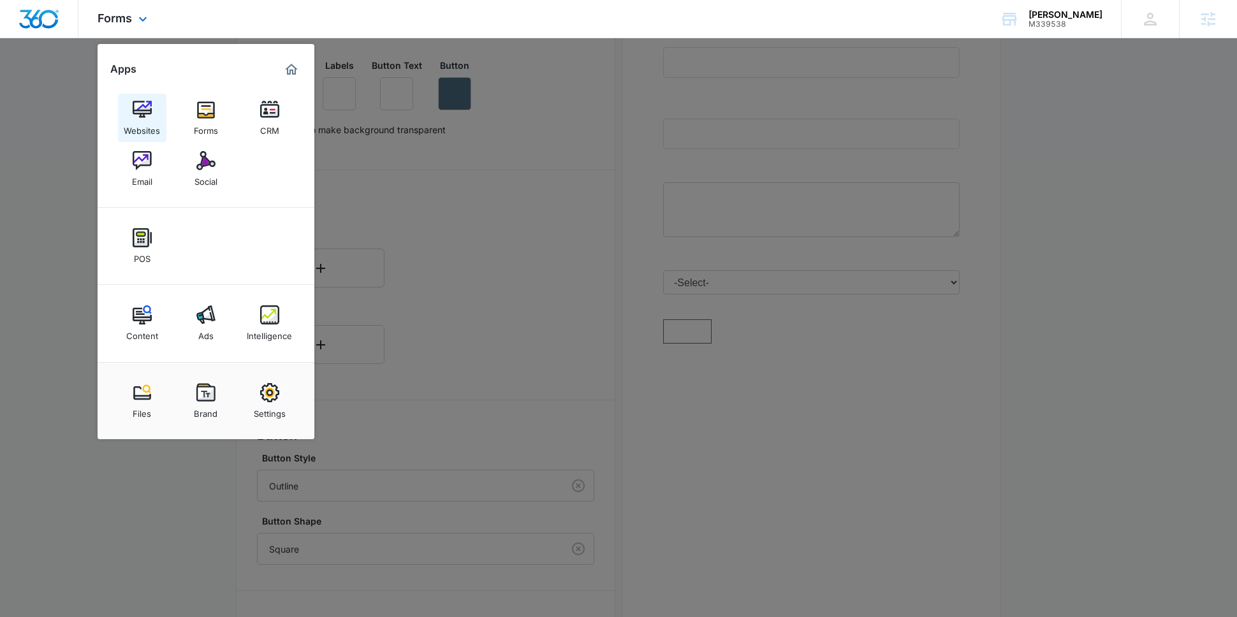
click at [158, 119] on div "Websites" at bounding box center [142, 127] width 36 height 17
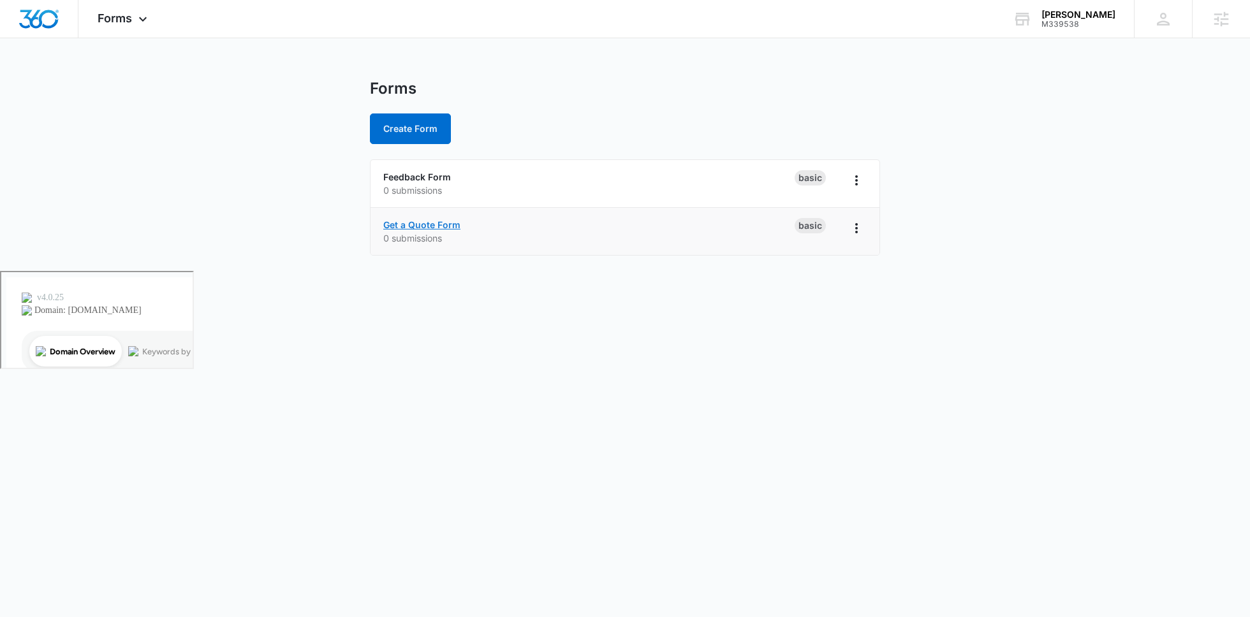
click at [439, 221] on link "Get a Quote Form" at bounding box center [421, 224] width 77 height 11
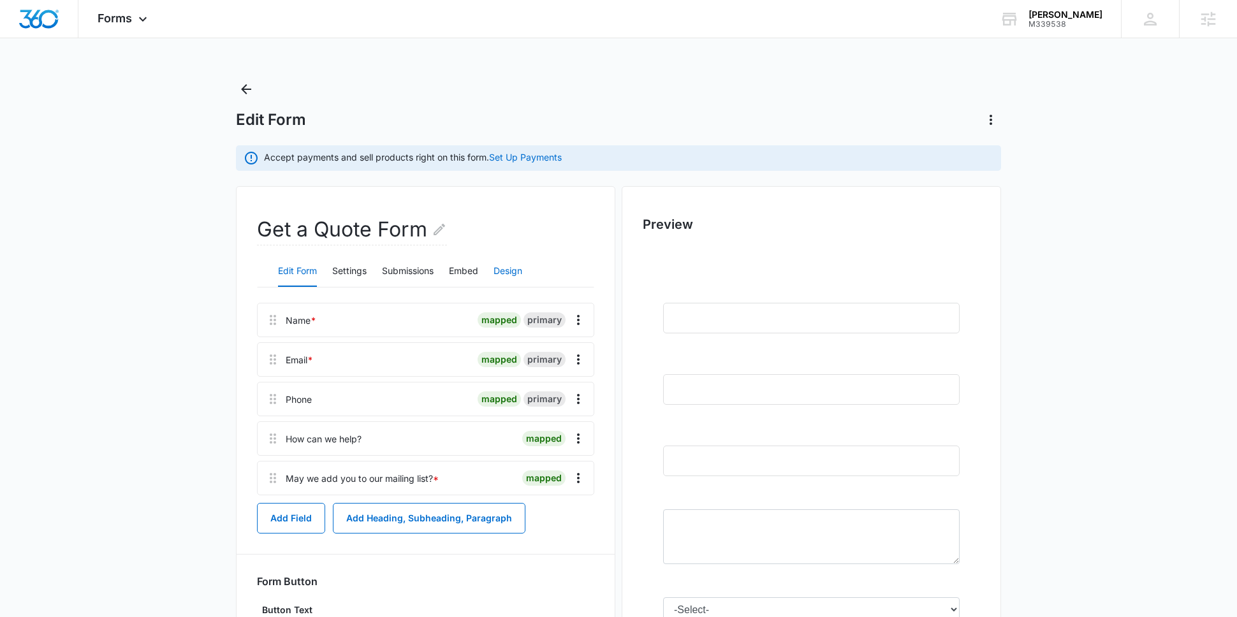
click at [497, 266] on button "Design" at bounding box center [508, 271] width 29 height 31
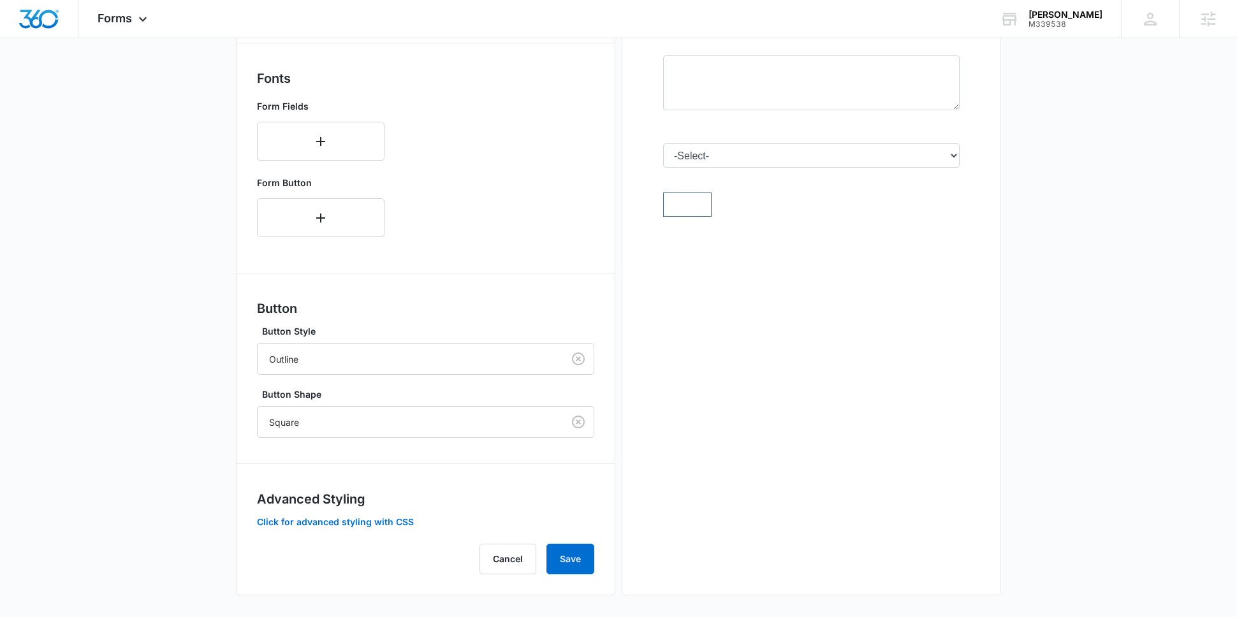
scroll to position [455, 0]
click at [474, 362] on div at bounding box center [407, 358] width 277 height 16
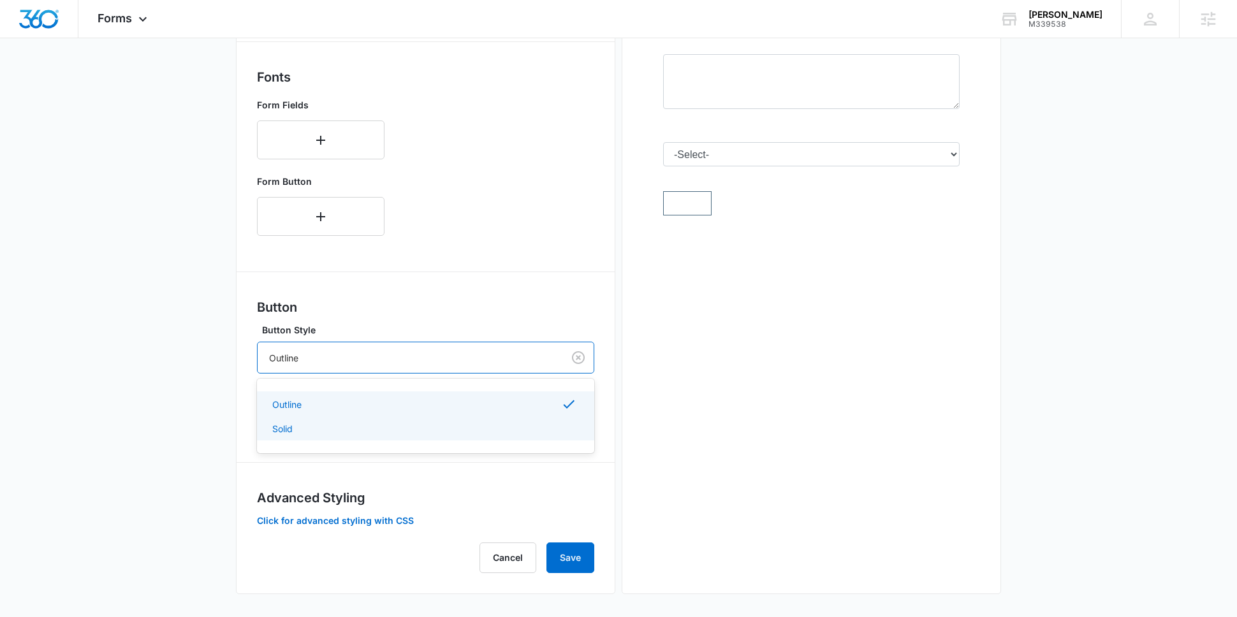
click at [418, 426] on div "Solid" at bounding box center [424, 428] width 304 height 13
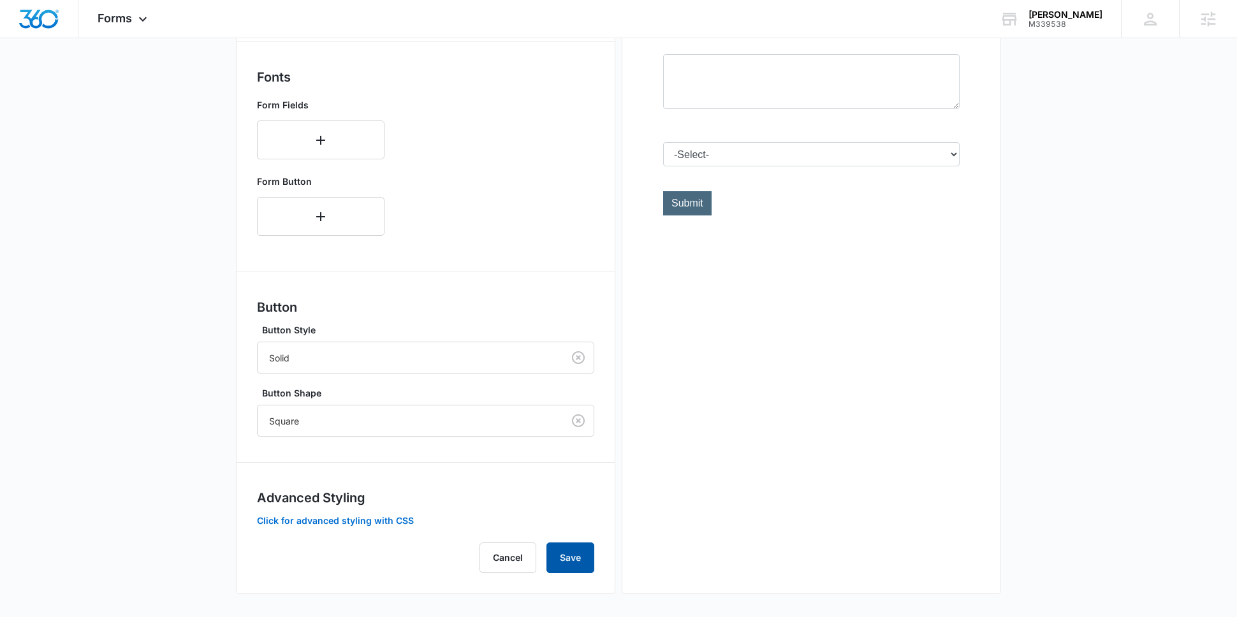
click at [574, 559] on button "Save" at bounding box center [571, 558] width 48 height 31
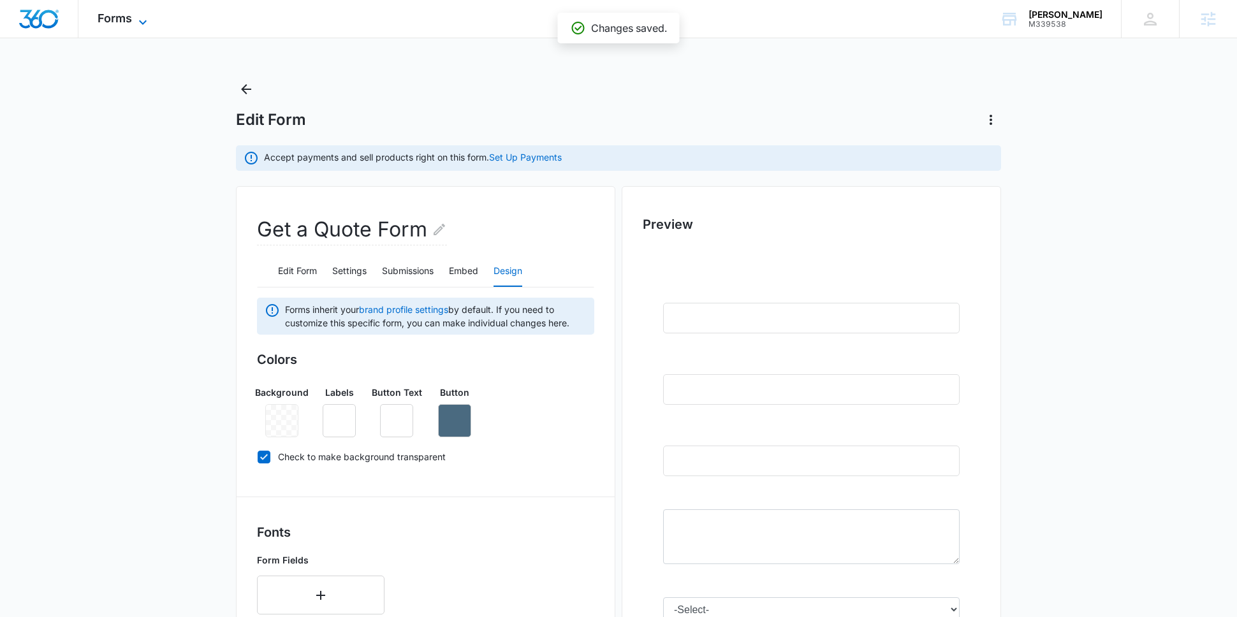
click at [139, 17] on icon at bounding box center [142, 22] width 15 height 15
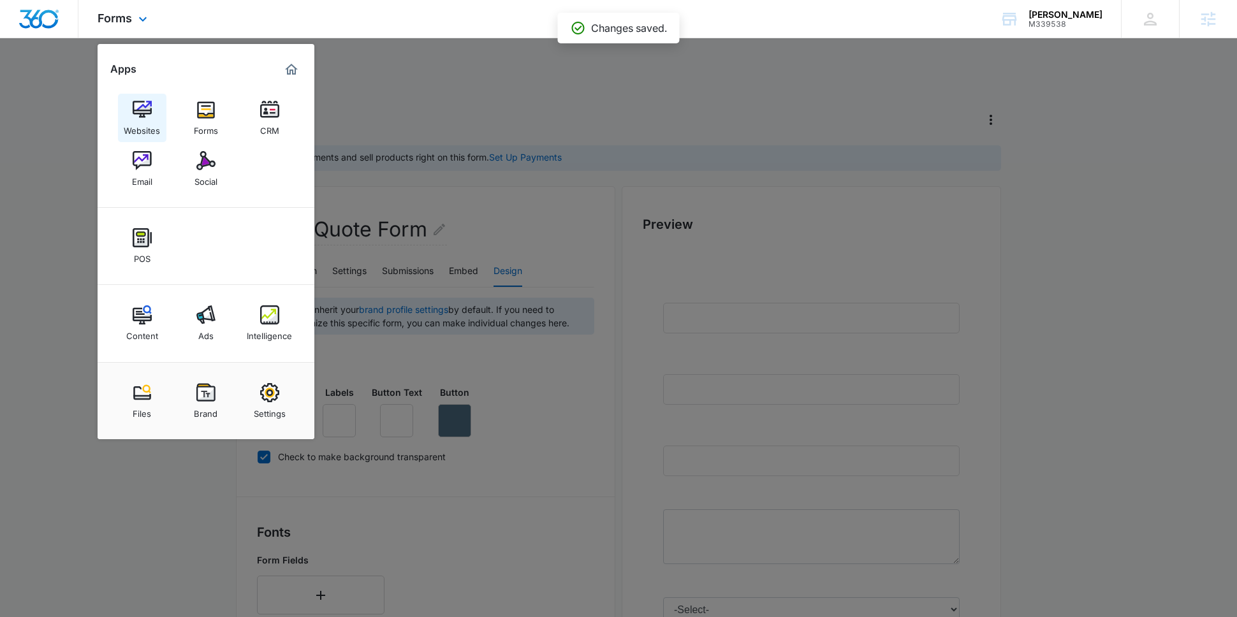
click at [138, 122] on div "Websites" at bounding box center [142, 127] width 36 height 17
